Goal: Information Seeking & Learning: Find specific fact

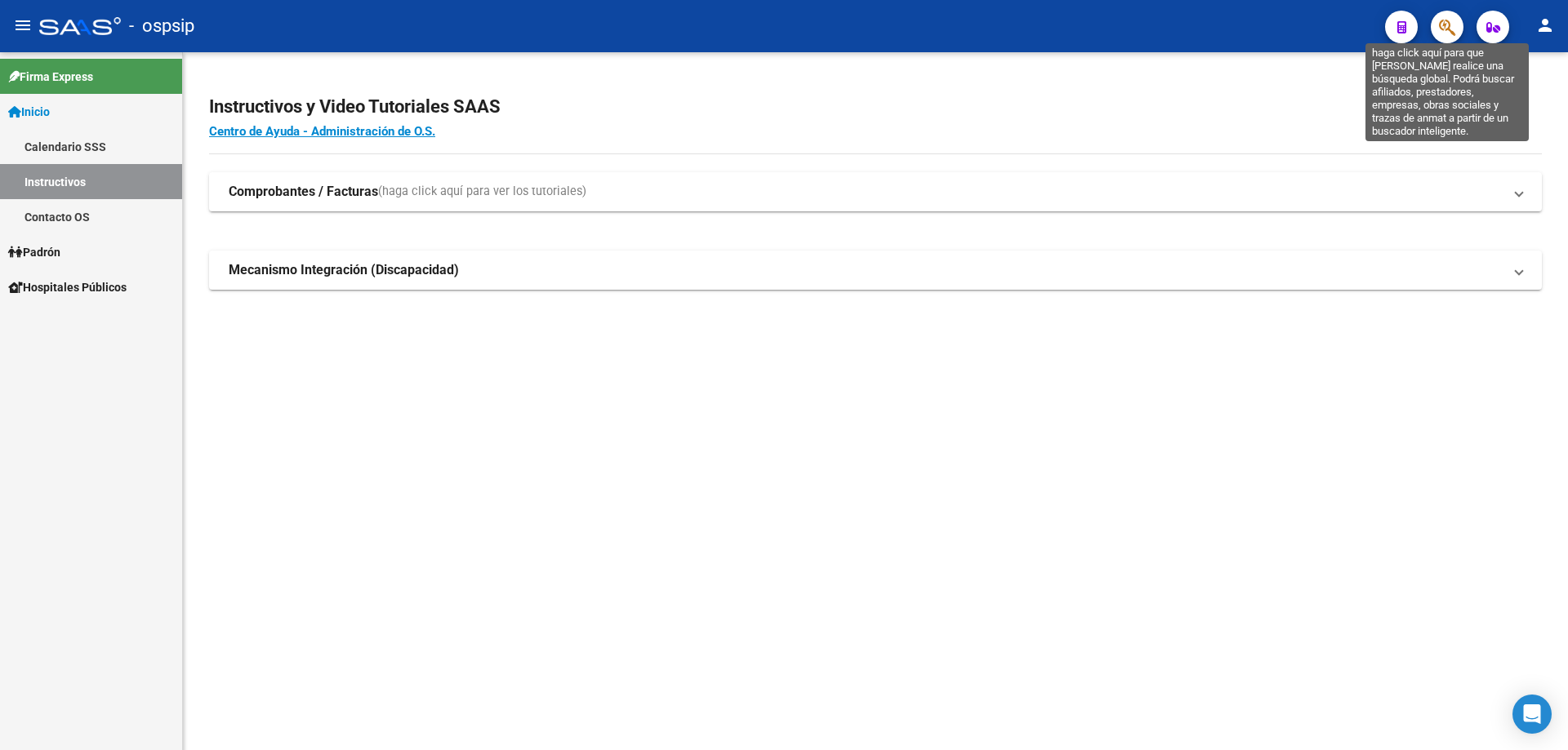
click at [1448, 26] on icon "button" at bounding box center [1447, 28] width 16 height 19
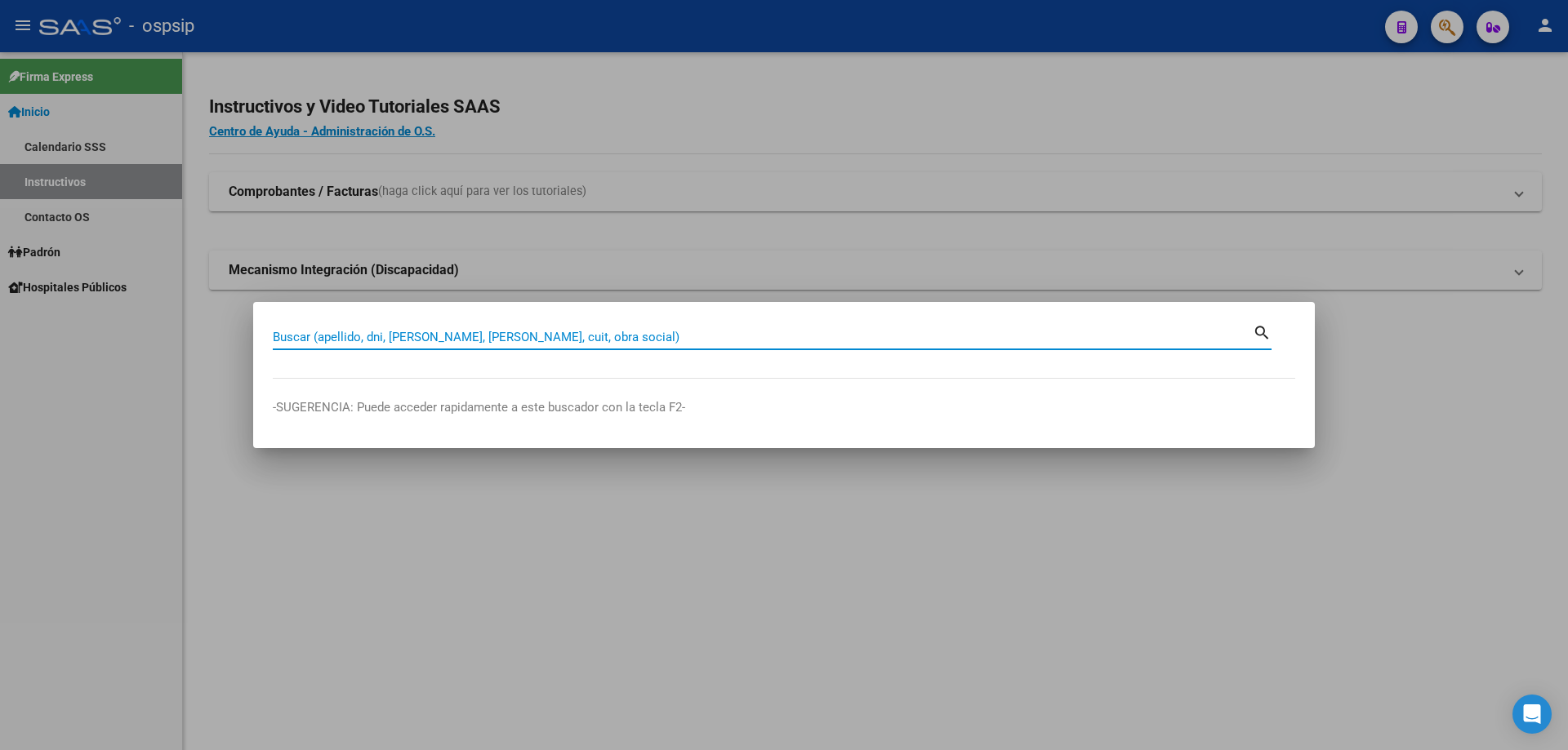
click at [693, 334] on input "Buscar (apellido, dni, [PERSON_NAME], [PERSON_NAME], cuit, obra social)" at bounding box center [763, 337] width 980 height 15
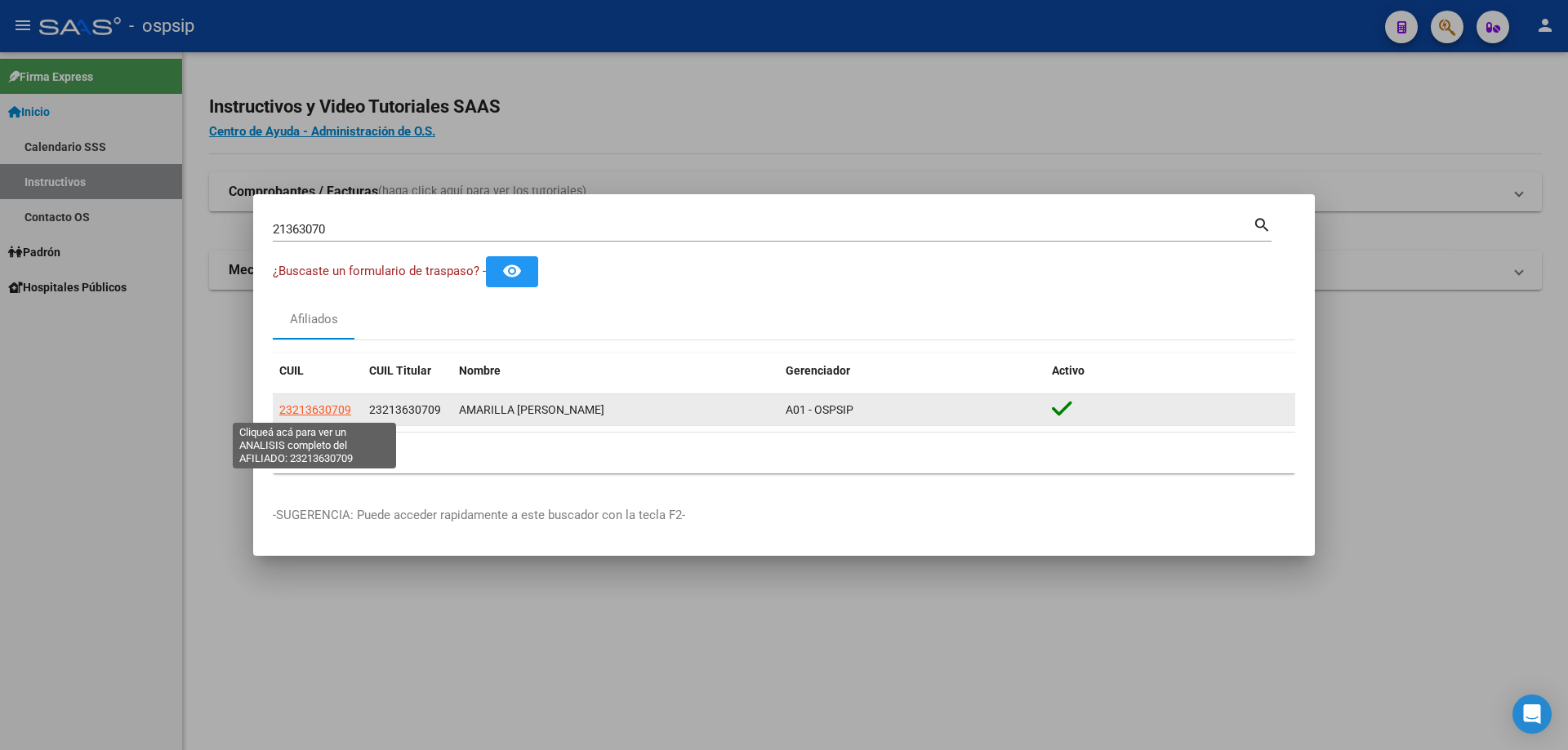
click at [312, 408] on span "23213630709" at bounding box center [315, 410] width 72 height 13
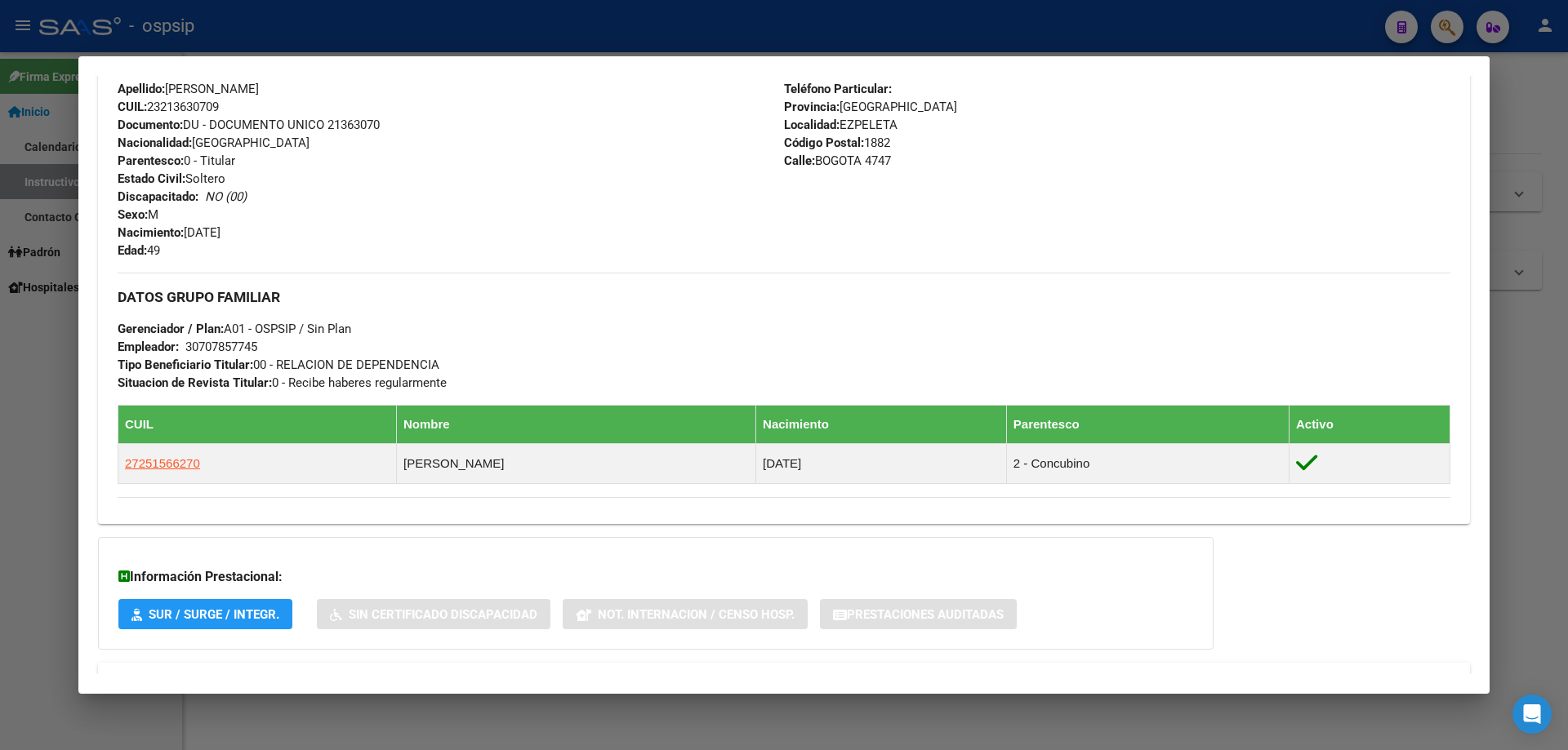
scroll to position [600, 0]
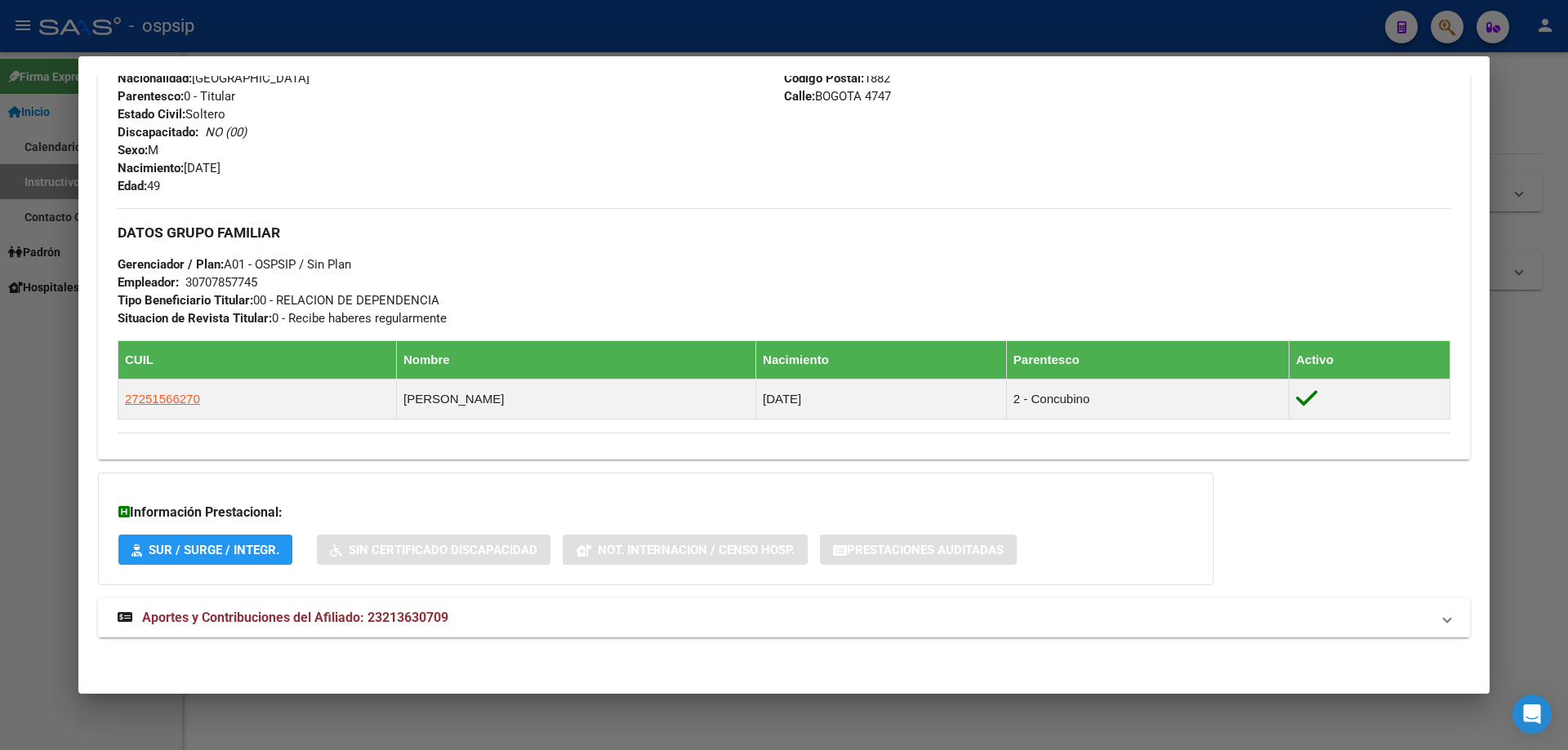
click at [396, 621] on span "Aportes y Contribuciones del Afiliado: 23213630709" at bounding box center [295, 618] width 306 height 16
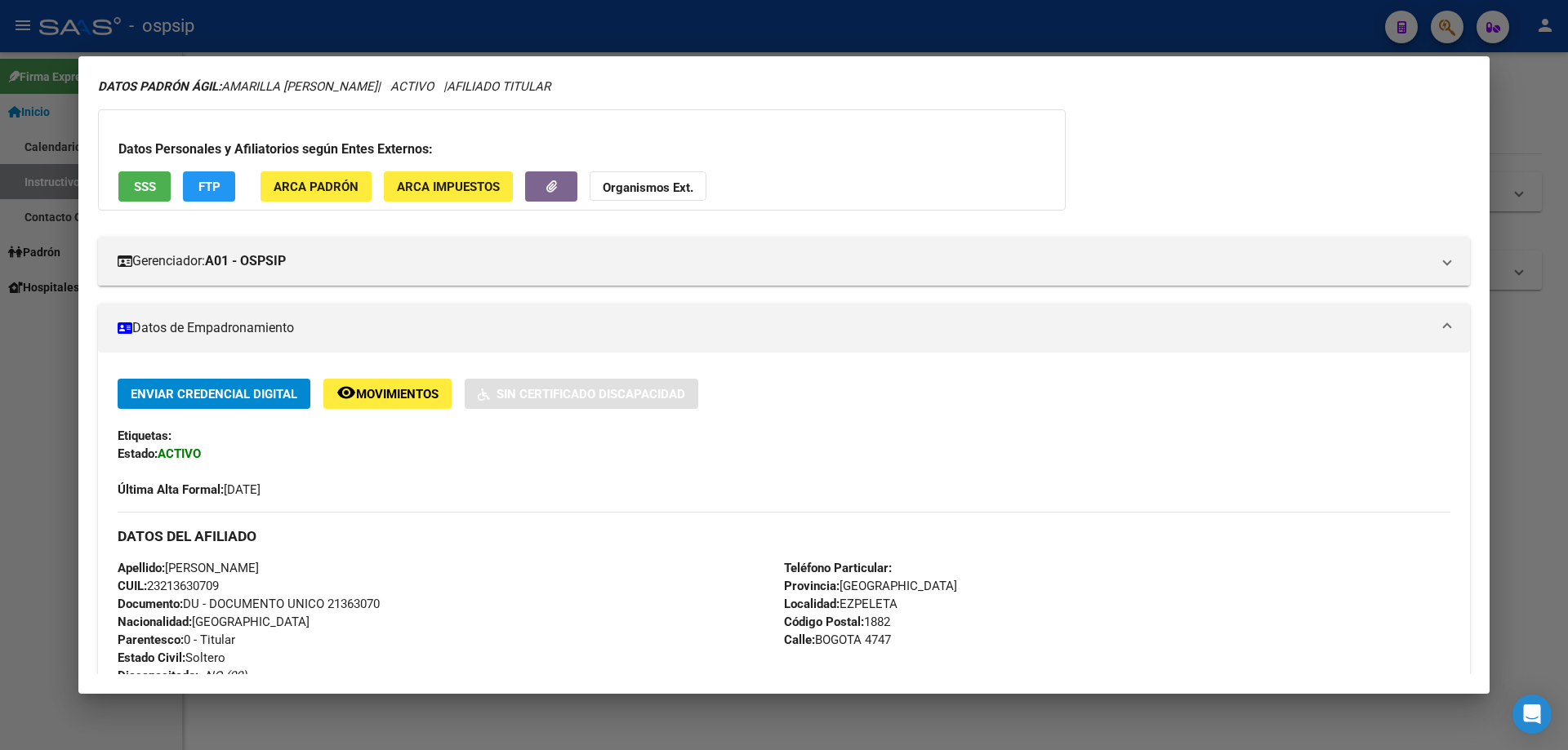
scroll to position [0, 0]
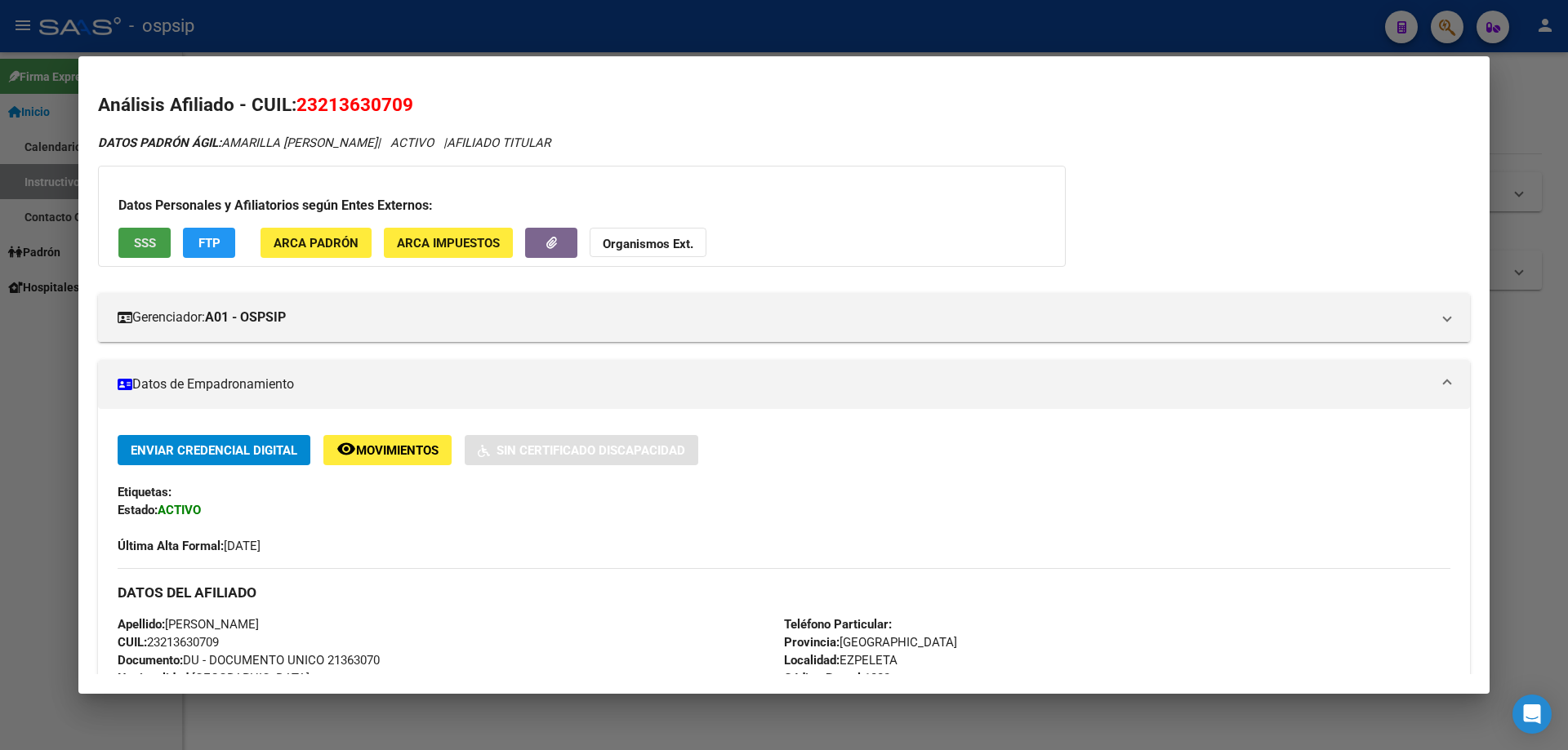
click at [150, 235] on span "SSS" at bounding box center [145, 242] width 22 height 15
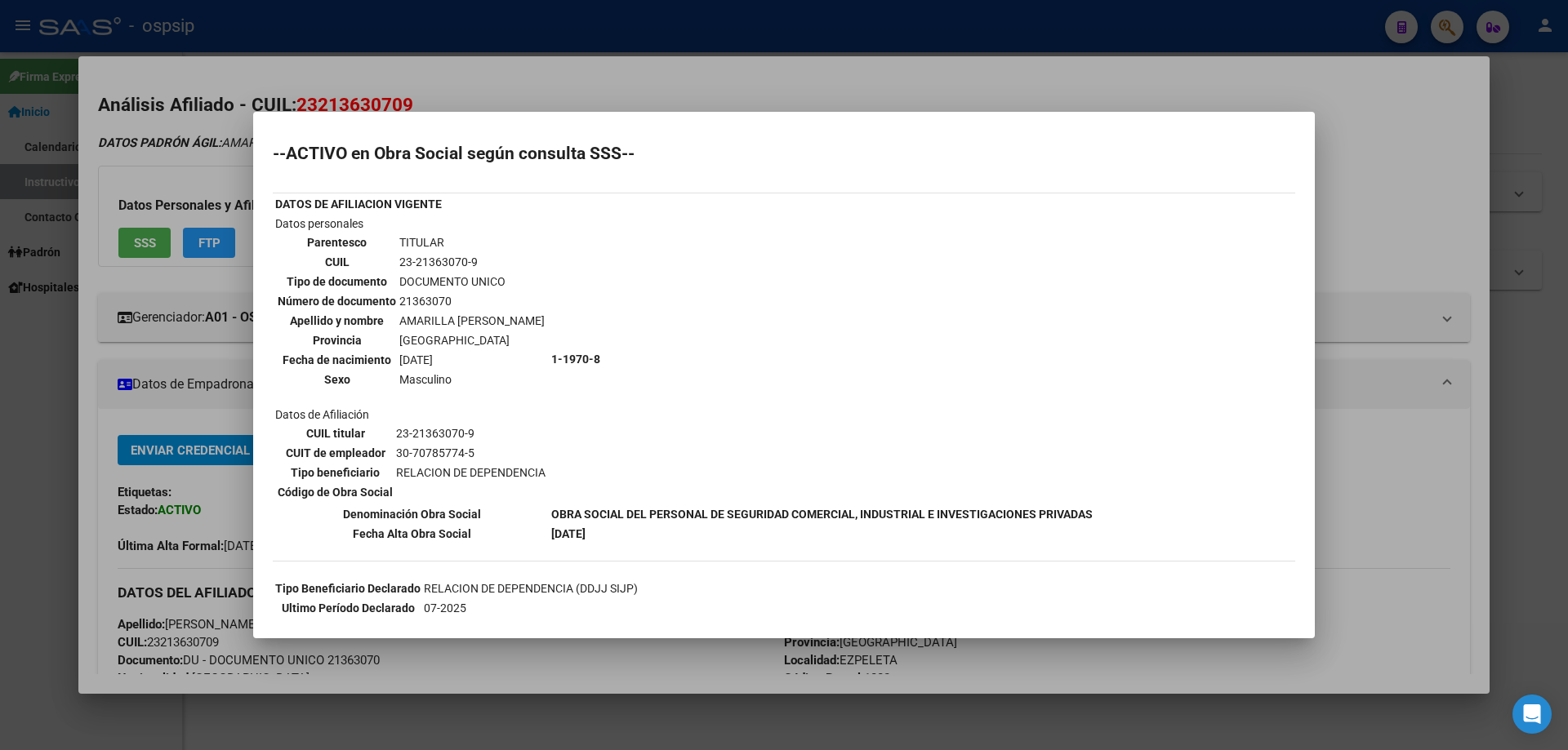
click at [209, 484] on div at bounding box center [784, 375] width 1568 height 750
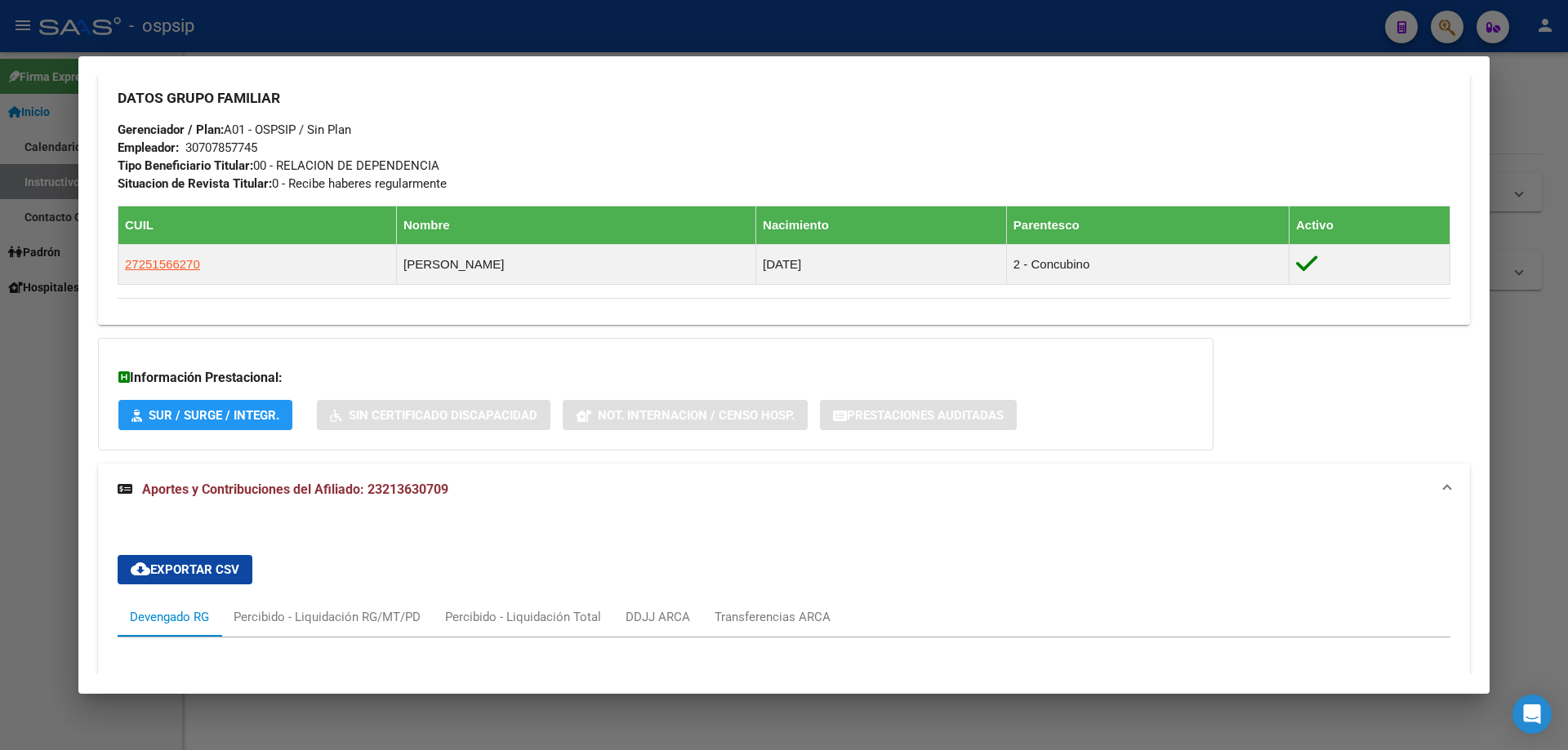
click at [315, 481] on span "Aportes y Contribuciones del Afiliado: 23213630709" at bounding box center [295, 489] width 306 height 16
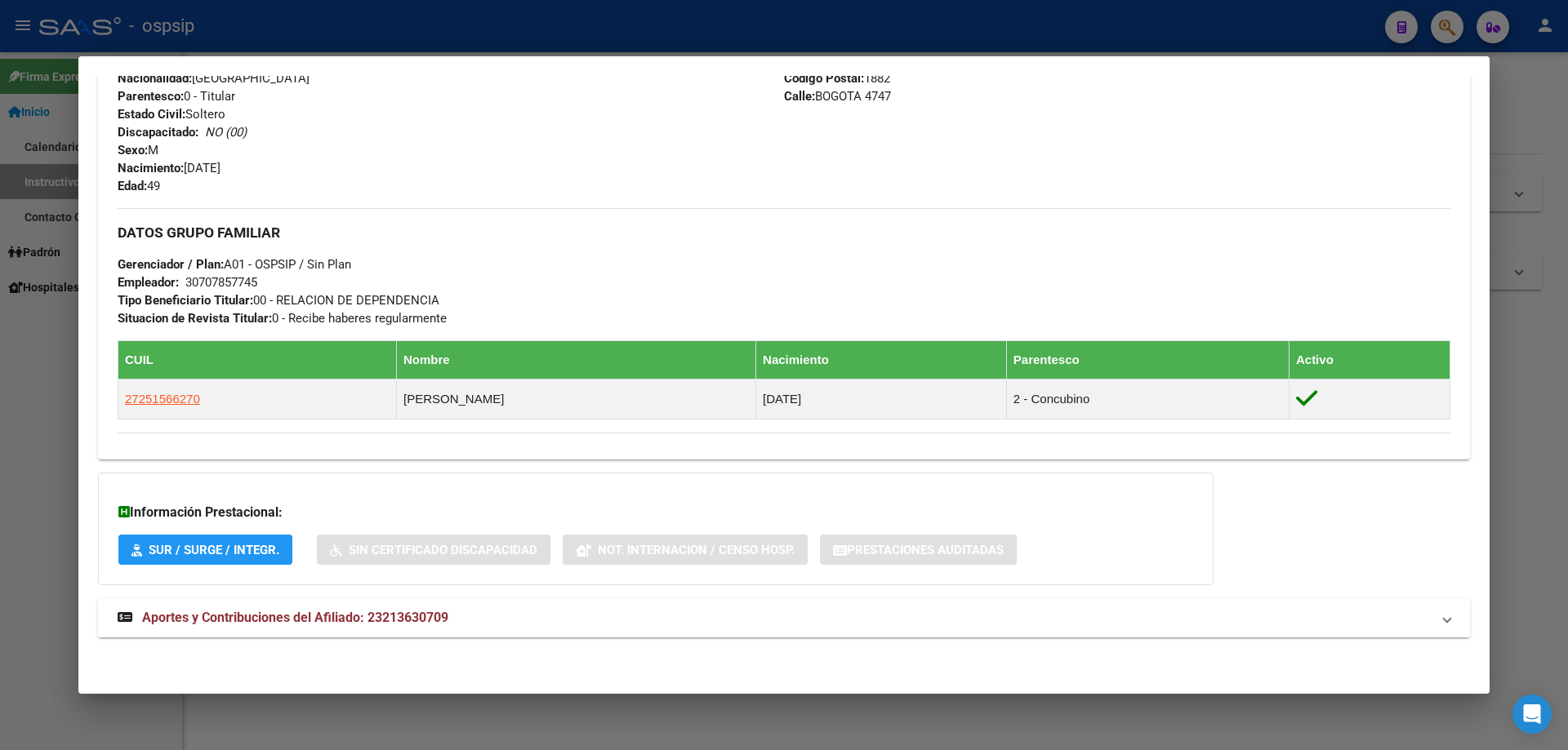
scroll to position [600, 0]
click at [384, 622] on span "Aportes y Contribuciones del Afiliado: 23213630709" at bounding box center [295, 618] width 306 height 16
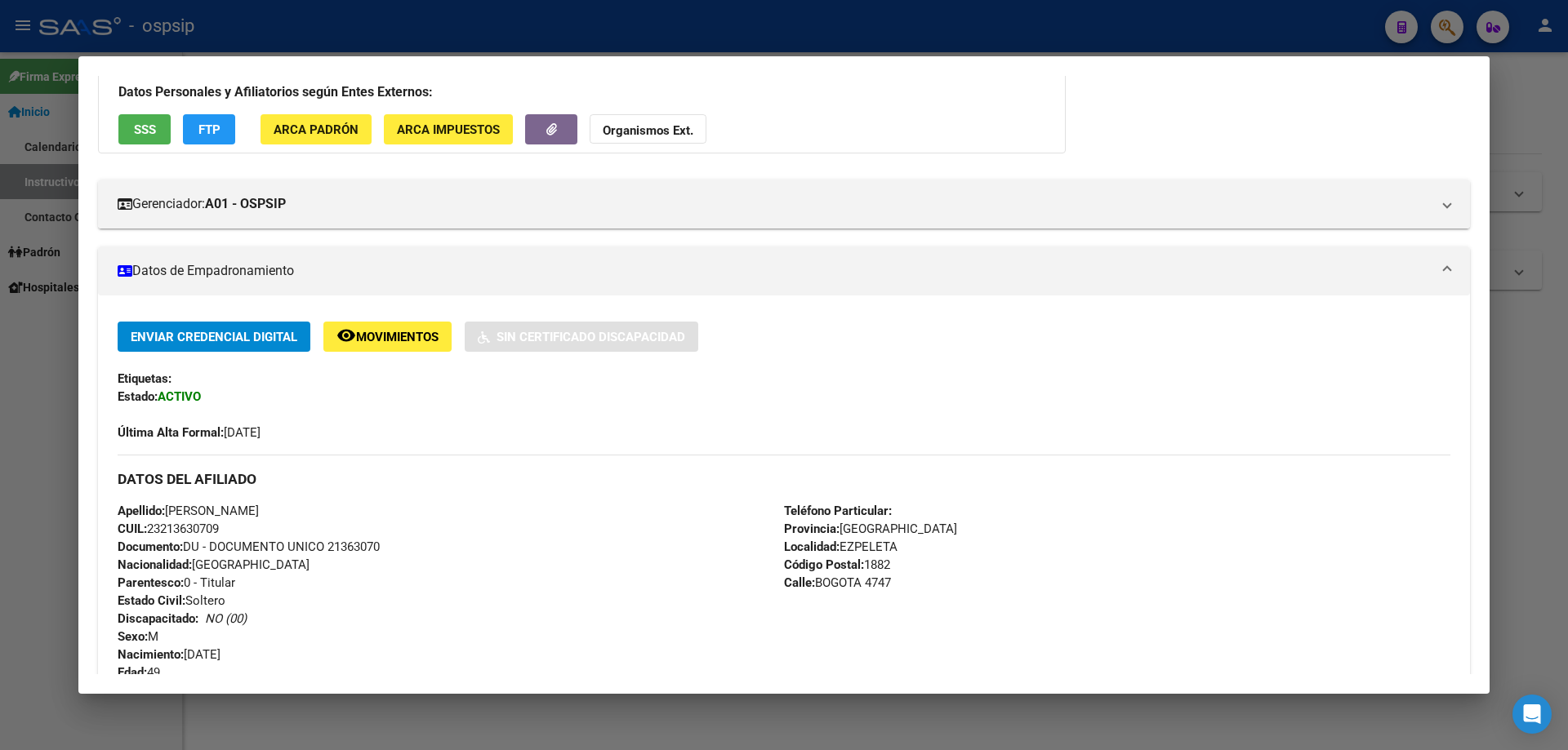
scroll to position [327, 0]
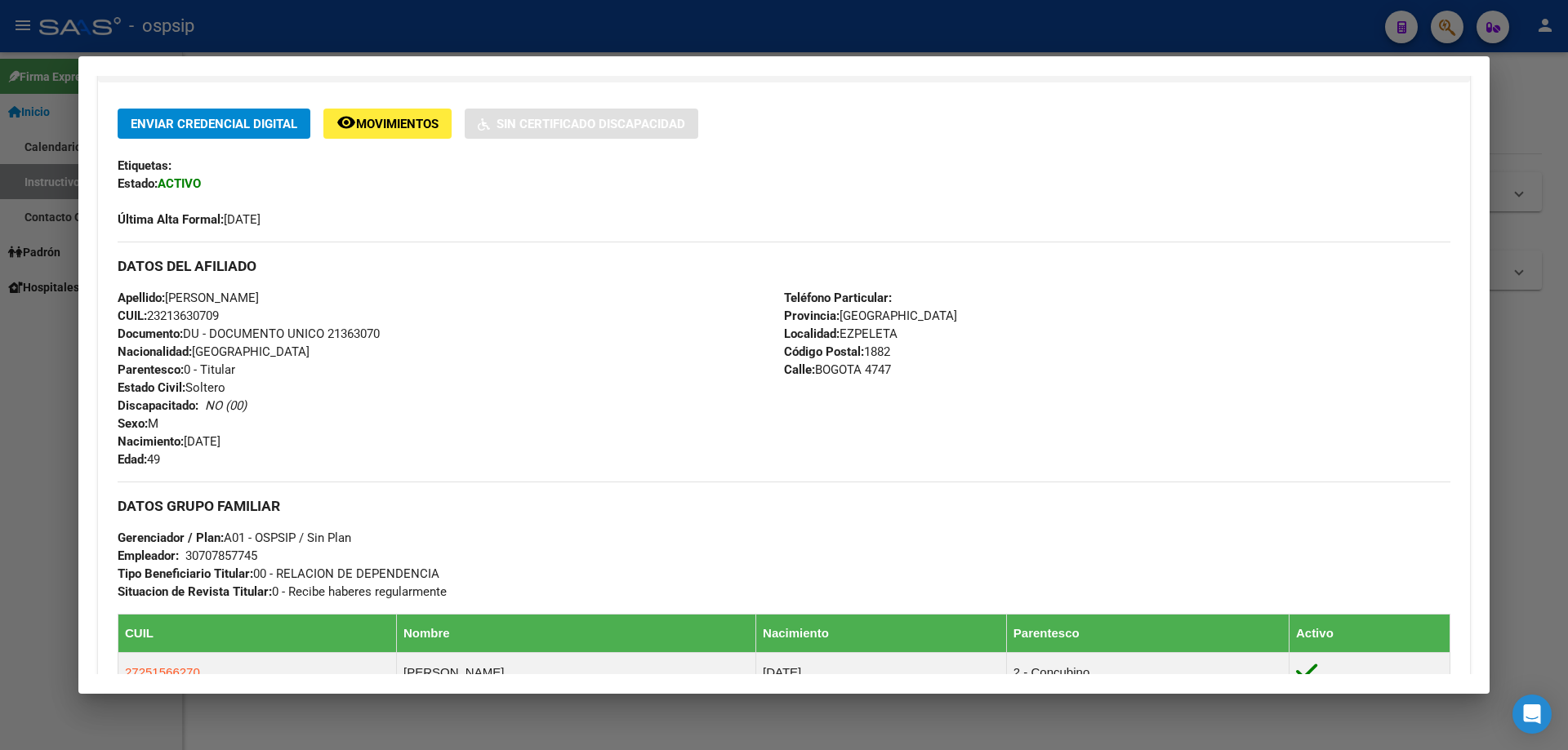
click at [45, 368] on div at bounding box center [784, 375] width 1568 height 750
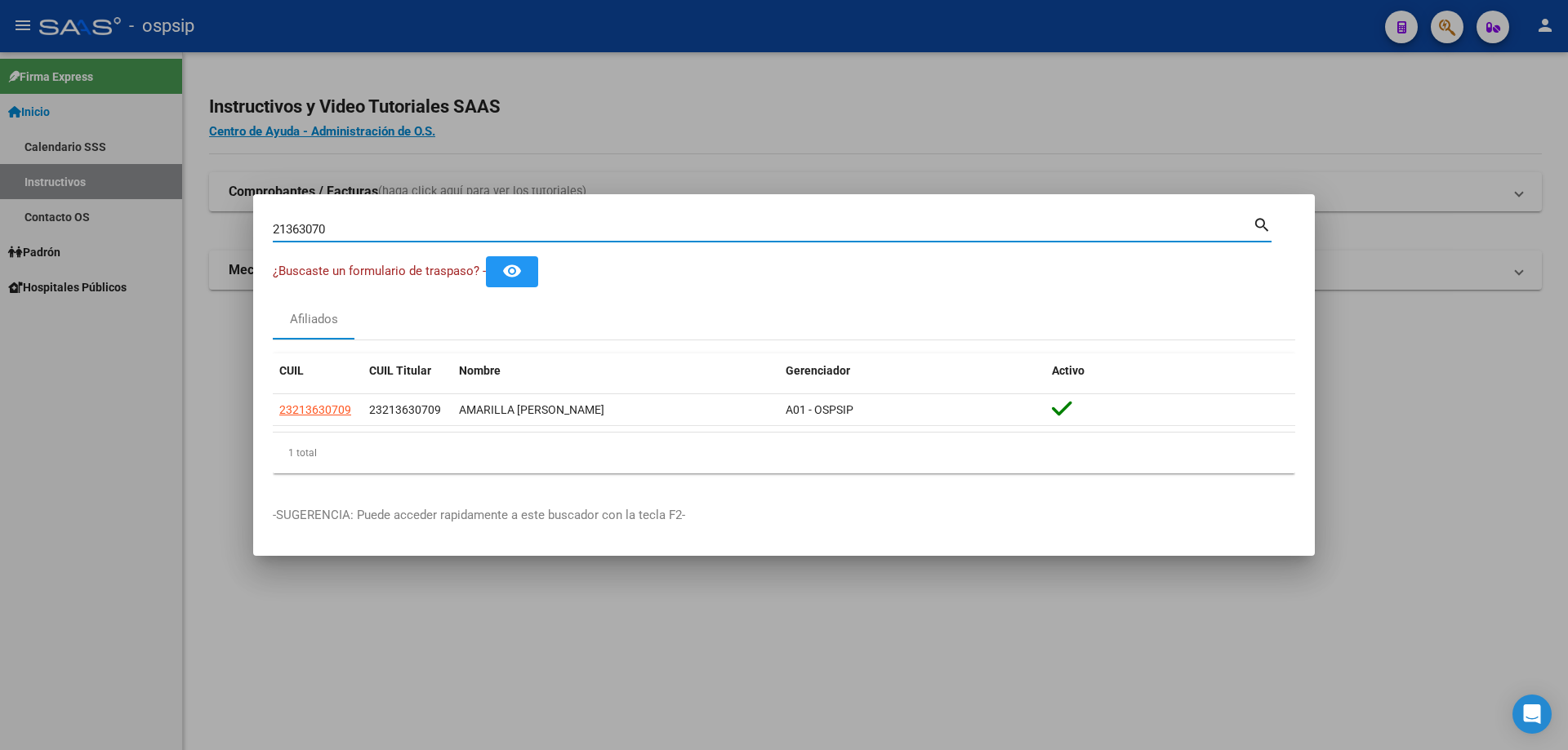
drag, startPoint x: 358, startPoint y: 226, endPoint x: 199, endPoint y: 229, distance: 159.0
click at [199, 229] on div "21363070 Buscar (apellido, dni, cuil, nro traspaso, cuit, obra social) search ¿…" at bounding box center [784, 375] width 1568 height 750
click at [347, 228] on input "21363070" at bounding box center [763, 229] width 980 height 15
click at [370, 219] on div "21363070 Buscar (apellido, dni, [PERSON_NAME], nro traspaso, cuit, obra social)" at bounding box center [763, 229] width 980 height 24
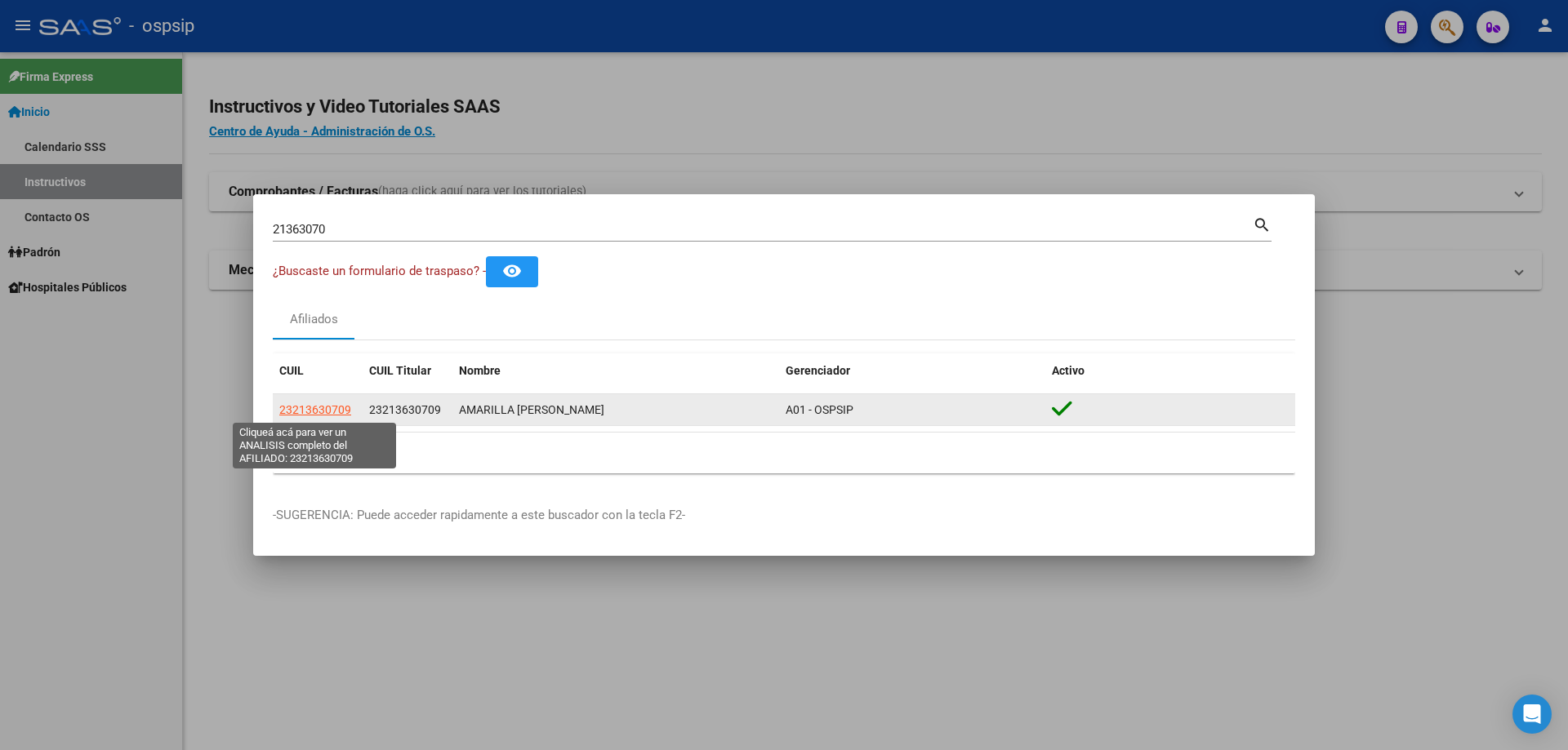
click at [337, 410] on span "23213630709" at bounding box center [315, 410] width 72 height 13
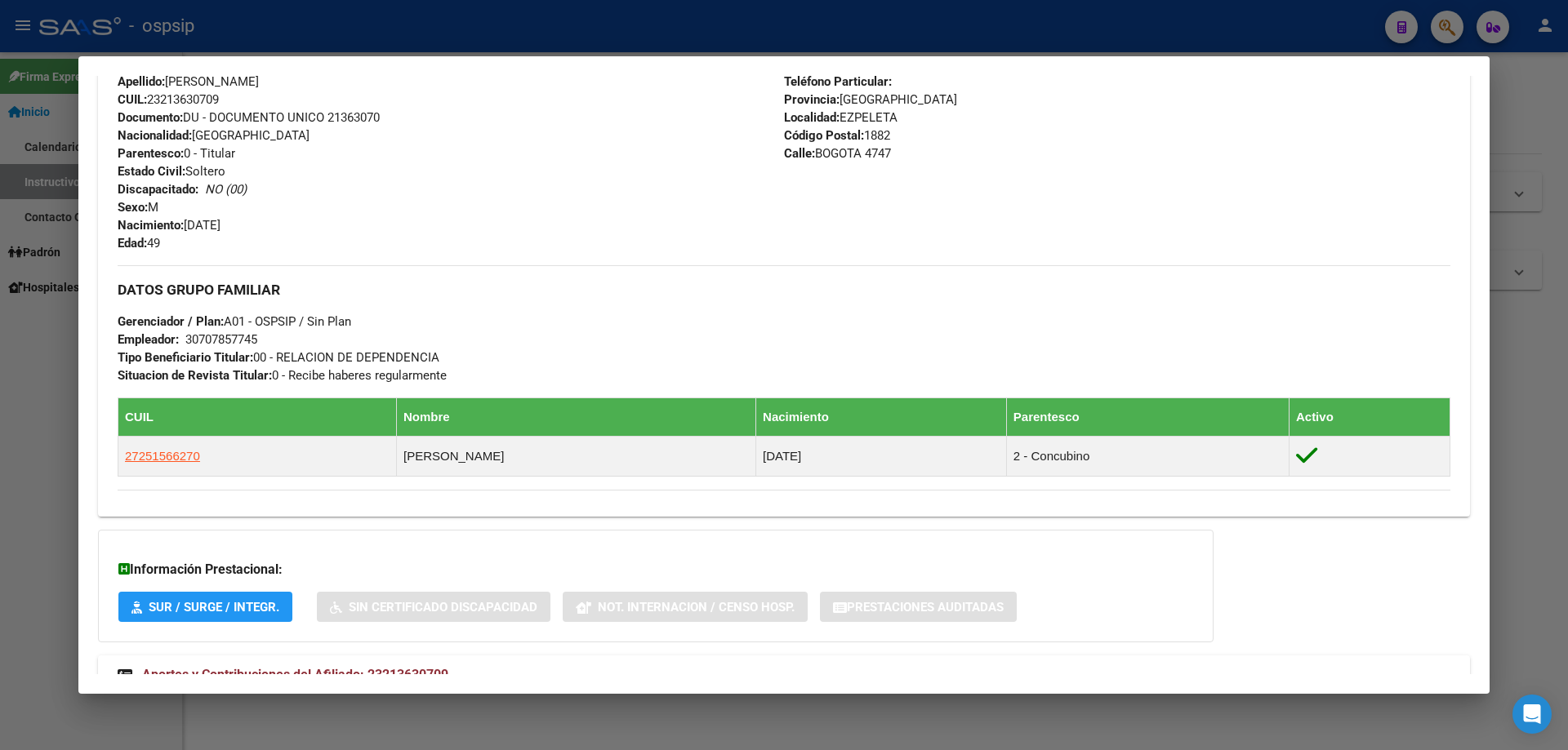
scroll to position [518, 0]
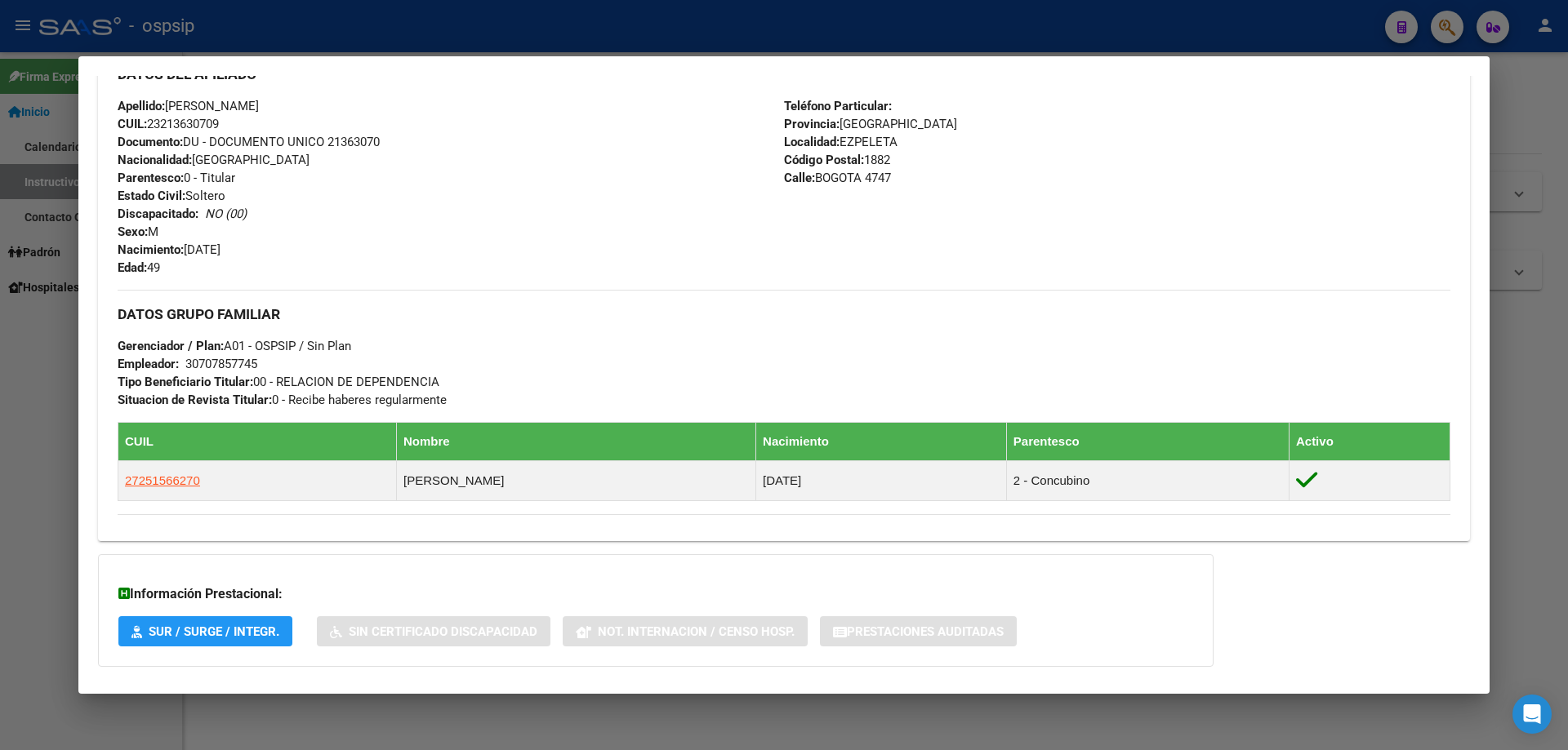
click at [481, 29] on div at bounding box center [784, 375] width 1568 height 750
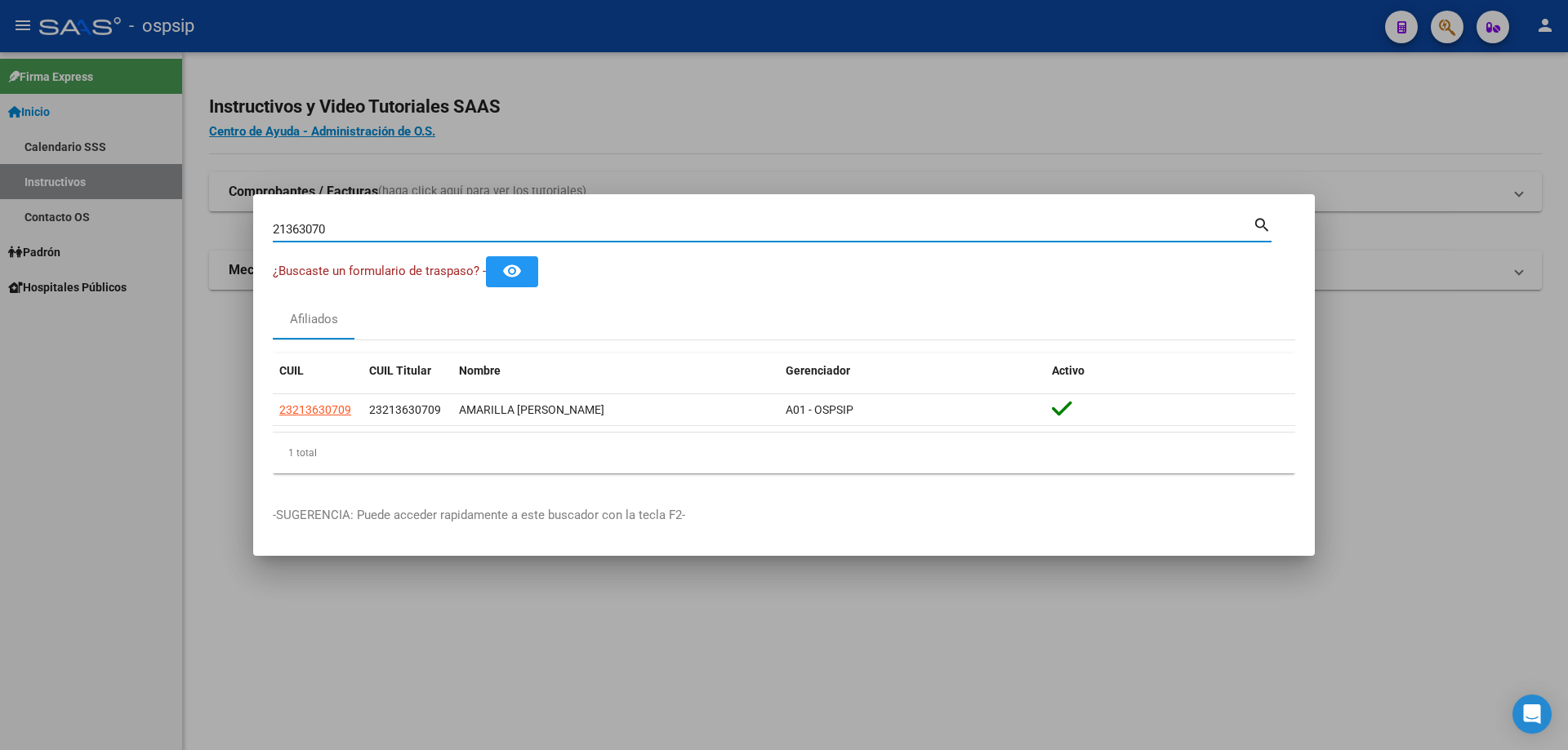
click at [423, 226] on input "21363070" at bounding box center [763, 229] width 980 height 15
click at [428, 226] on input "21363070" at bounding box center [763, 229] width 980 height 15
type input "2"
paste input "20403499316"
type input "20403499316"
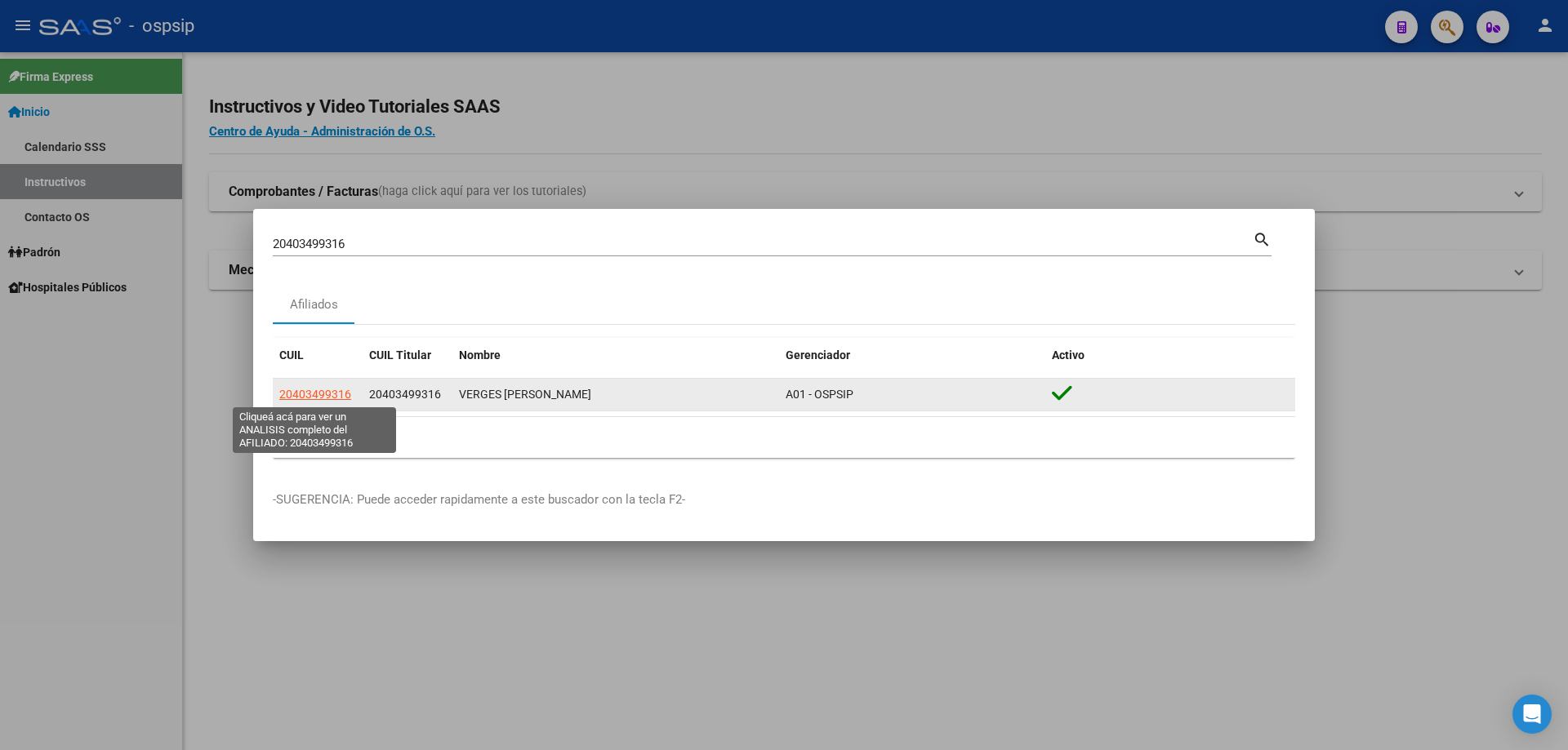
click at [312, 391] on span "20403499316" at bounding box center [315, 394] width 72 height 13
type textarea "20403499316"
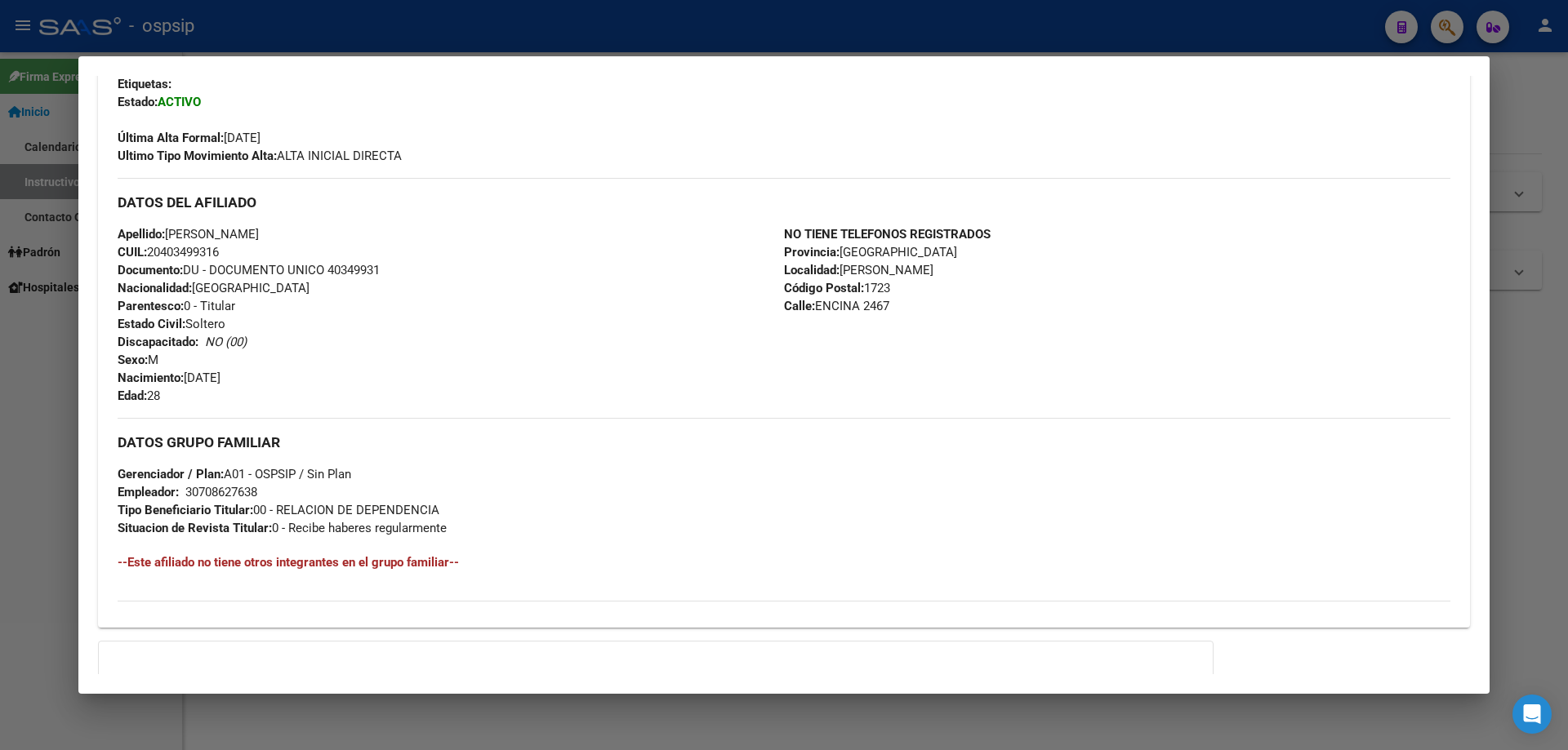
scroll to position [250, 0]
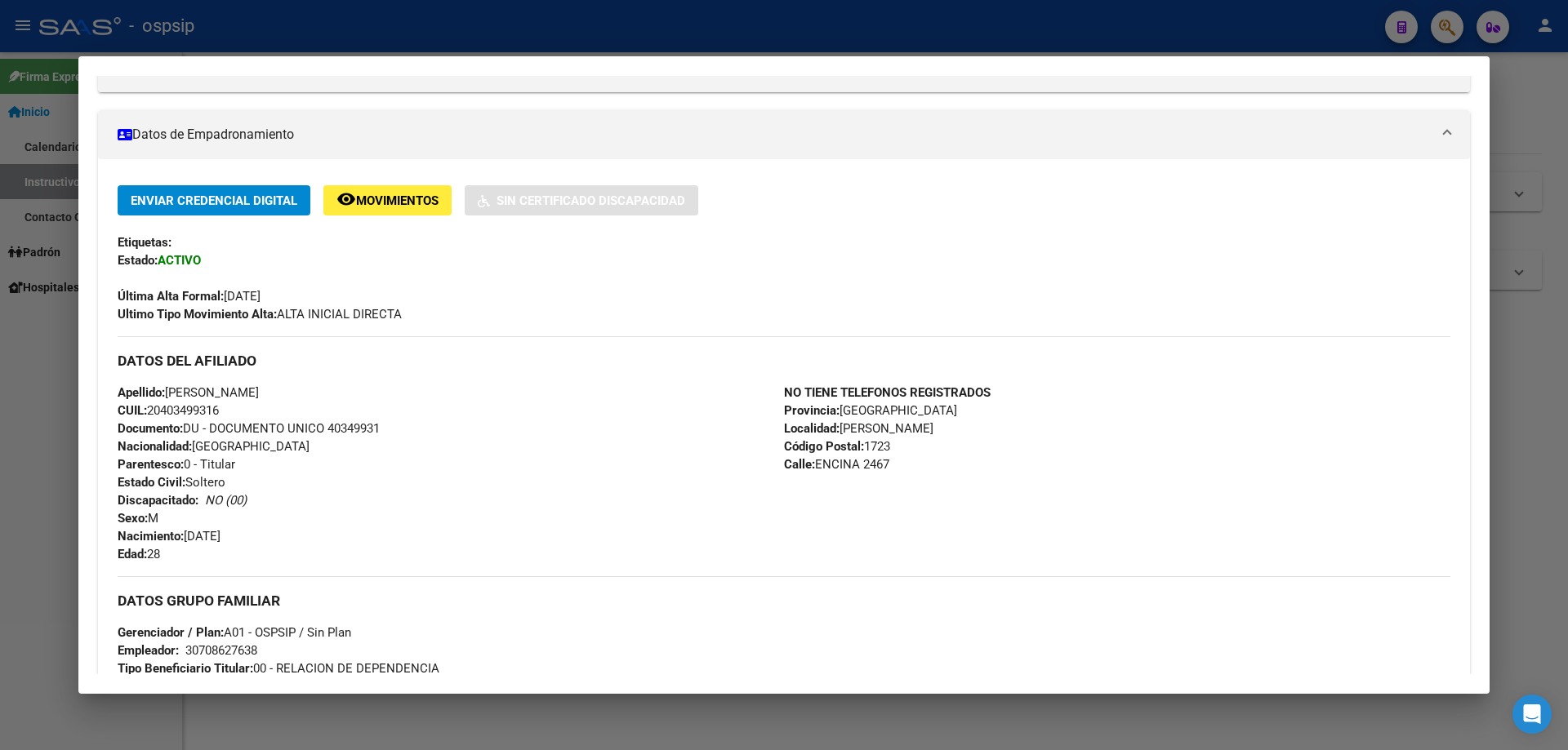
drag, startPoint x: 329, startPoint y: 427, endPoint x: 396, endPoint y: 423, distance: 67.1
click at [396, 423] on div "Apellido: [PERSON_NAME] CUIL: 20403499316 Documento: DU - DOCUMENTO UNICO 40349…" at bounding box center [450, 474] width 666 height 180
copy span "40349931"
click at [528, 39] on div at bounding box center [784, 375] width 1568 height 750
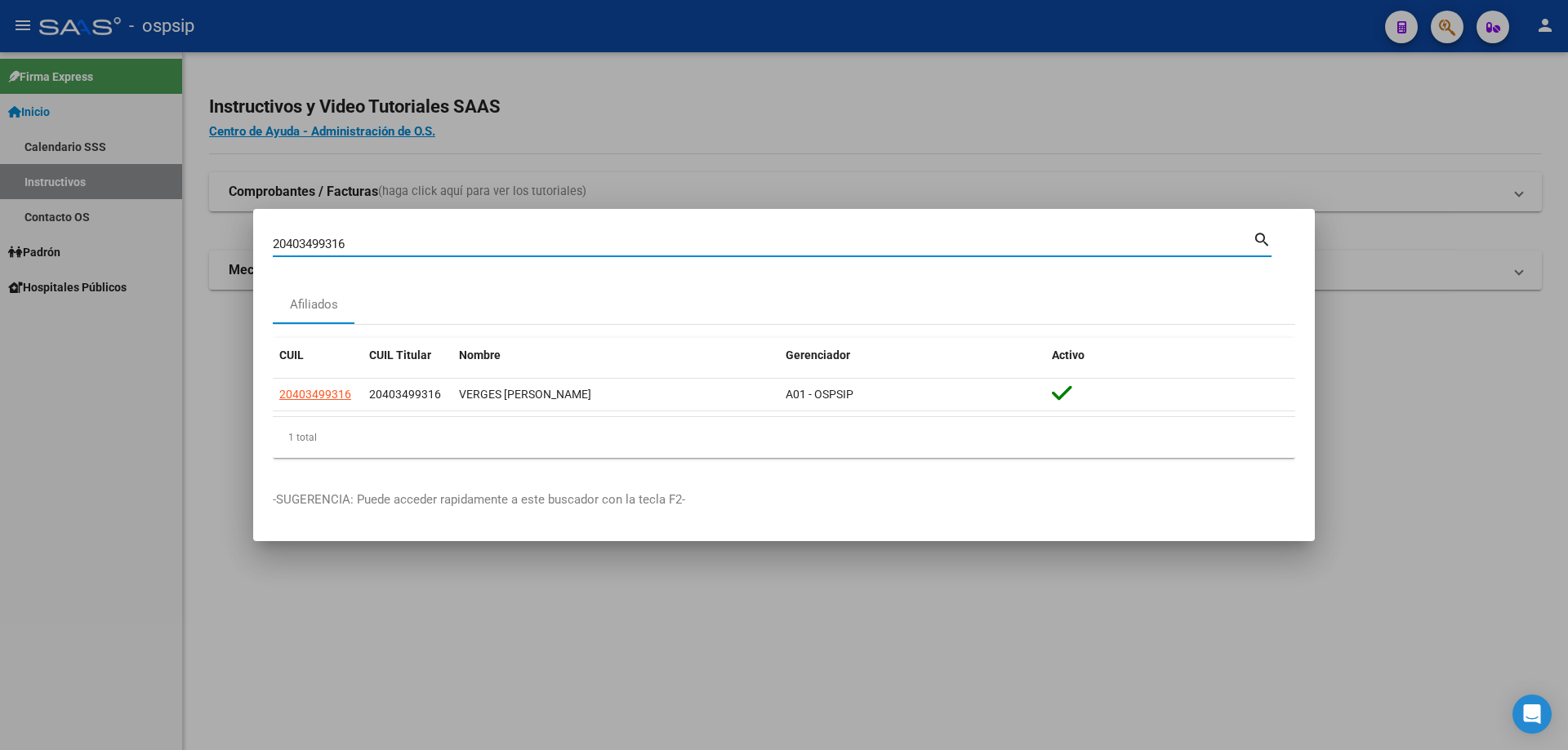
click at [434, 248] on input "20403499316" at bounding box center [763, 244] width 980 height 15
paste input "20225894176"
type input "20225894176"
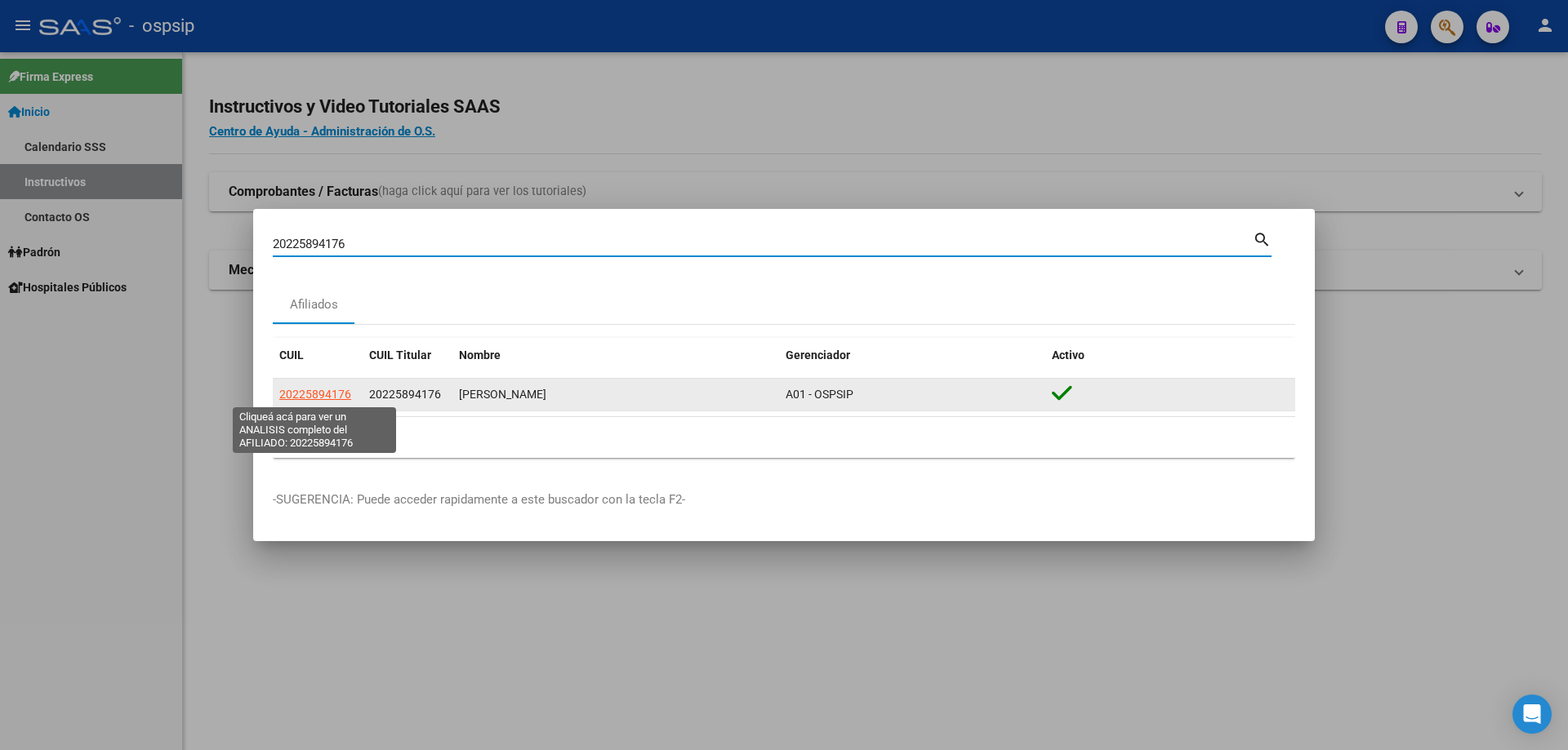
click at [344, 391] on span "20225894176" at bounding box center [315, 394] width 72 height 13
type textarea "20225894176"
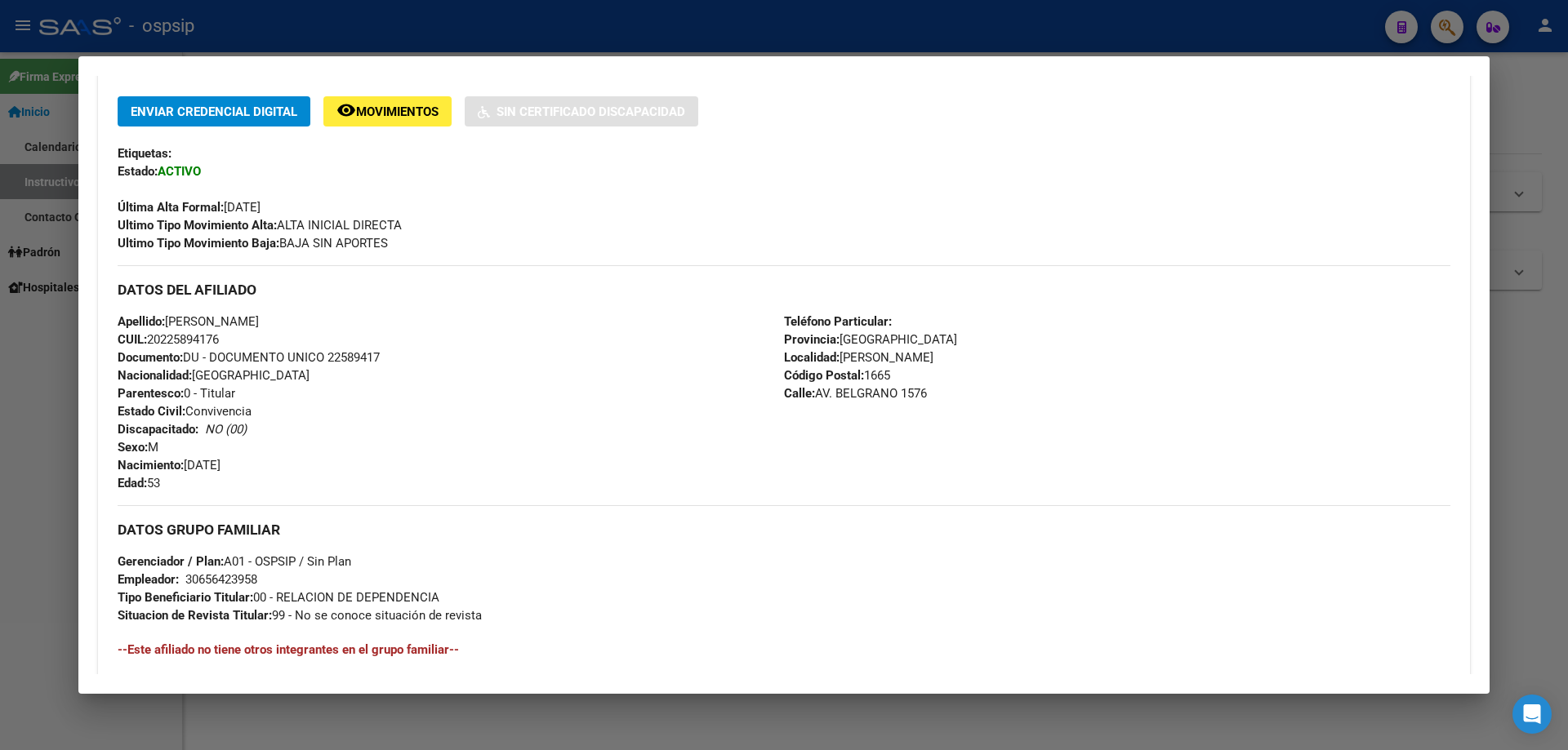
scroll to position [358, 0]
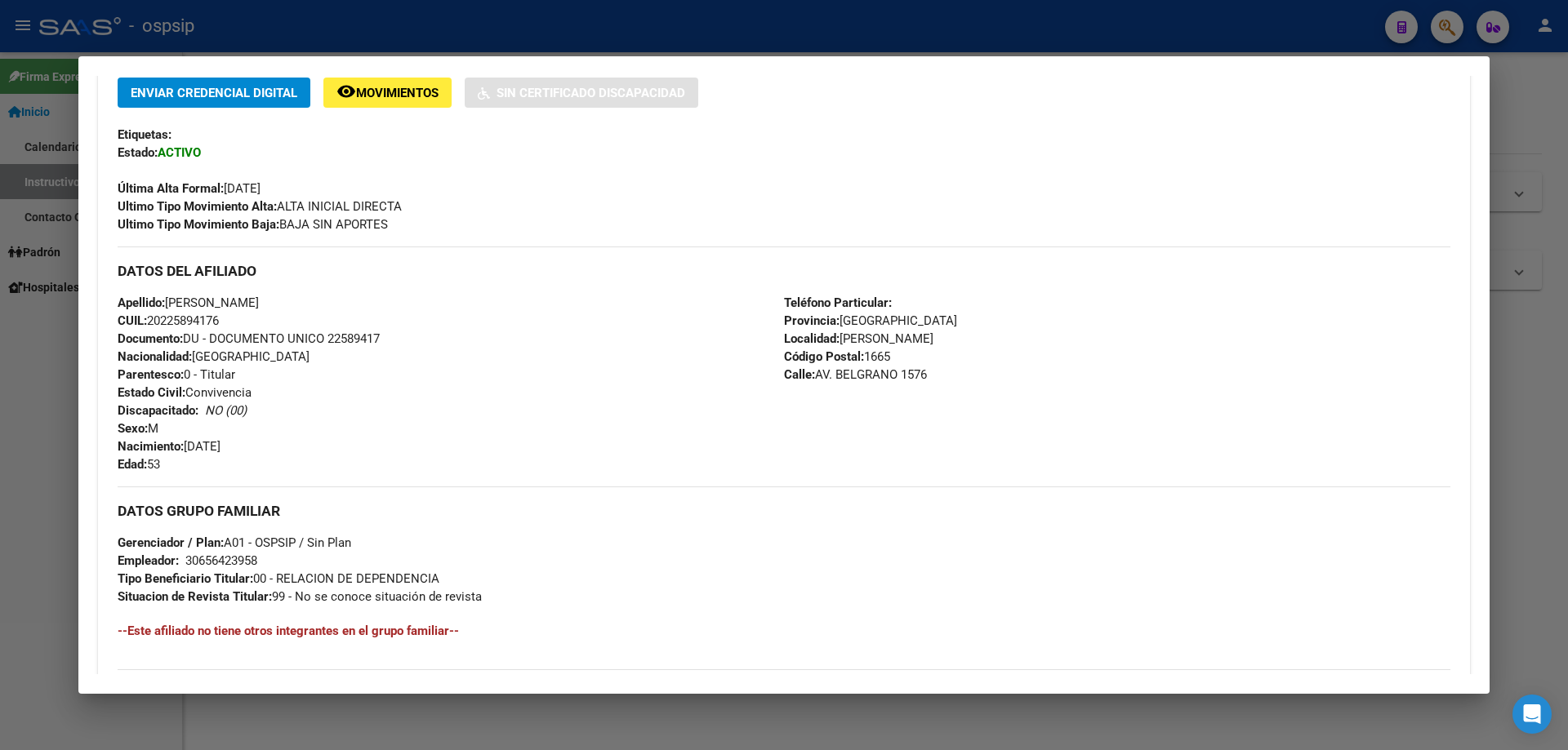
drag, startPoint x: 387, startPoint y: 333, endPoint x: 328, endPoint y: 341, distance: 59.5
click at [328, 341] on div "Apellido: [PERSON_NAME]: 20225894176 Documento: DU - DOCUMENTO UNICO 22589417 N…" at bounding box center [450, 384] width 666 height 180
copy span "22589417"
